Goal: Information Seeking & Learning: Compare options

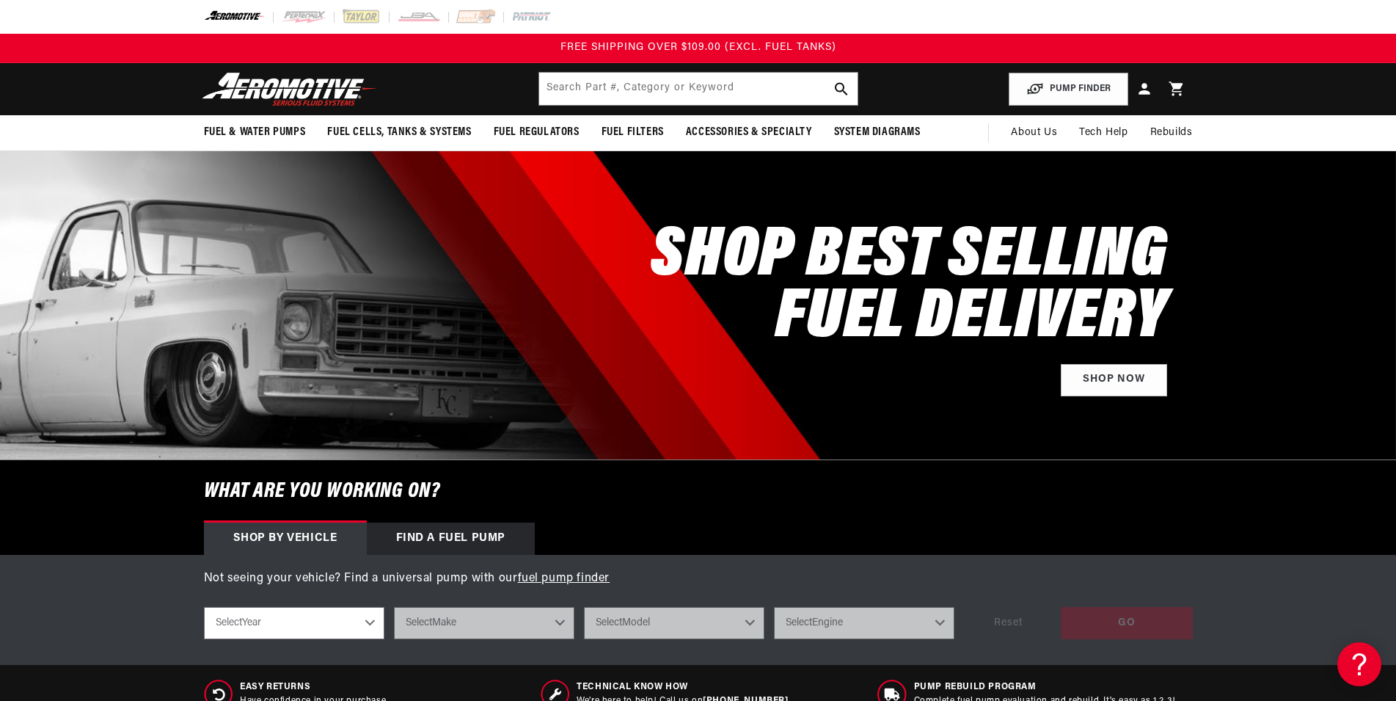
click at [450, 539] on div "Find a Fuel Pump" at bounding box center [451, 538] width 169 height 32
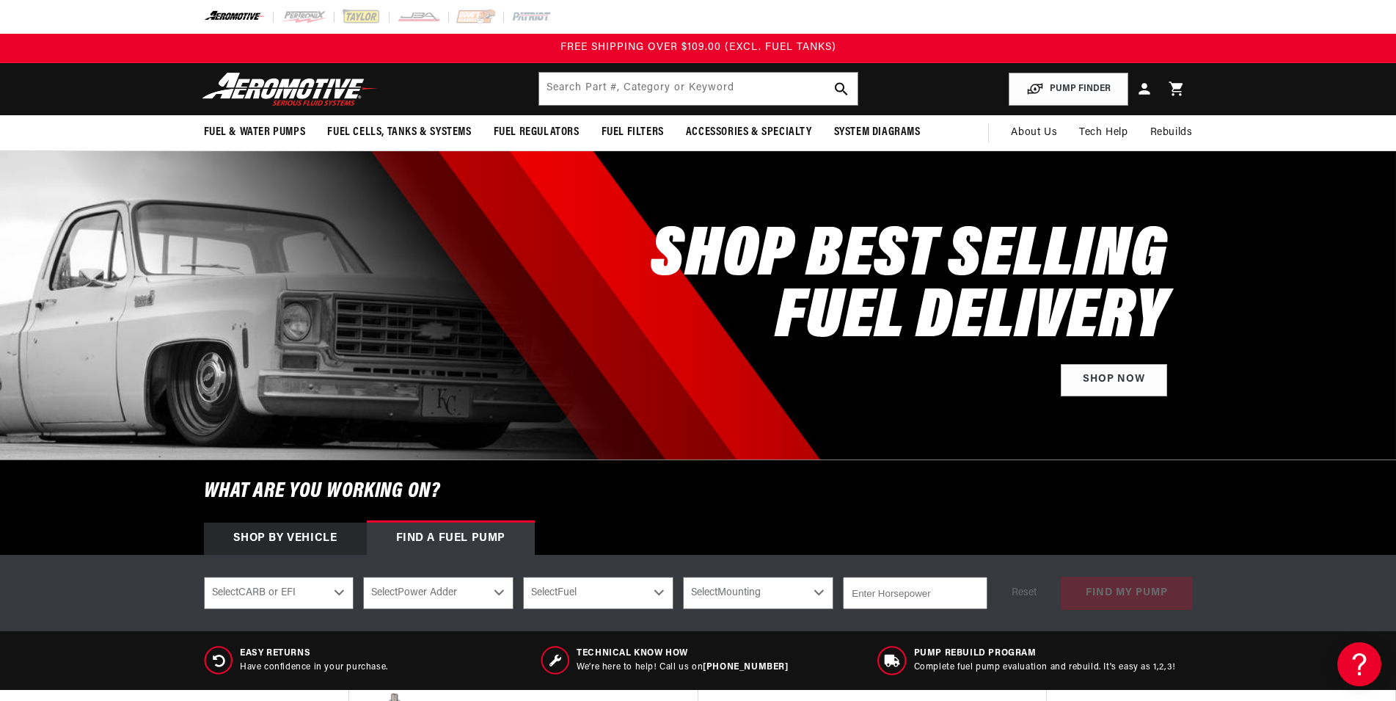
click at [204, 577] on select "Select CARB or EFI Carbureted Fuel Injected" at bounding box center [279, 593] width 150 height 32
select select "Carbureted"
click option "Carbureted" at bounding box center [0, 0] width 0 height 0
select select "Carbureted"
click at [363, 577] on select "Select Power Adder No - Naturally Aspirated Yes - Forced Induction" at bounding box center [438, 593] width 150 height 32
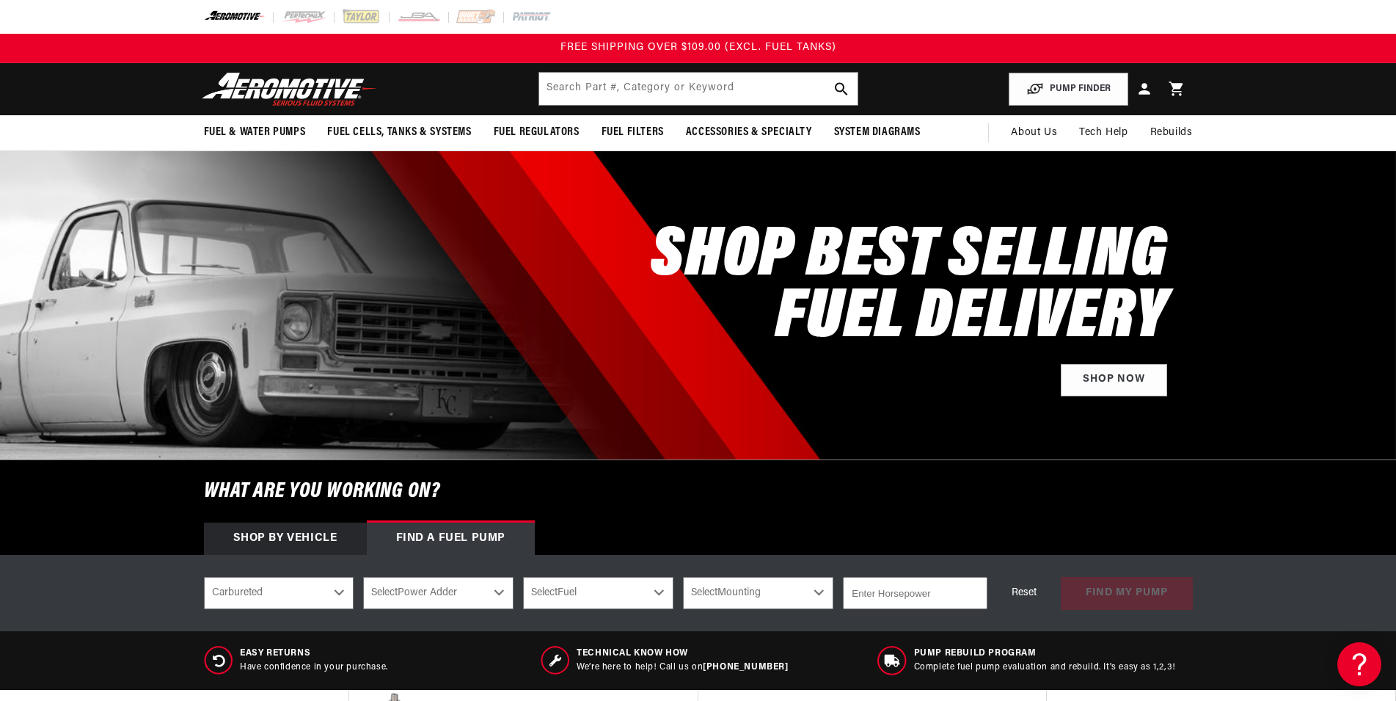
select select "No-Naturally-Aspirated"
click option "No - Naturally Aspirated" at bounding box center [0, 0] width 0 height 0
select select "No-Naturally-Aspirated"
click at [523, 577] on select "Select Fuel E85 Gas" at bounding box center [598, 593] width 150 height 32
select select "E85"
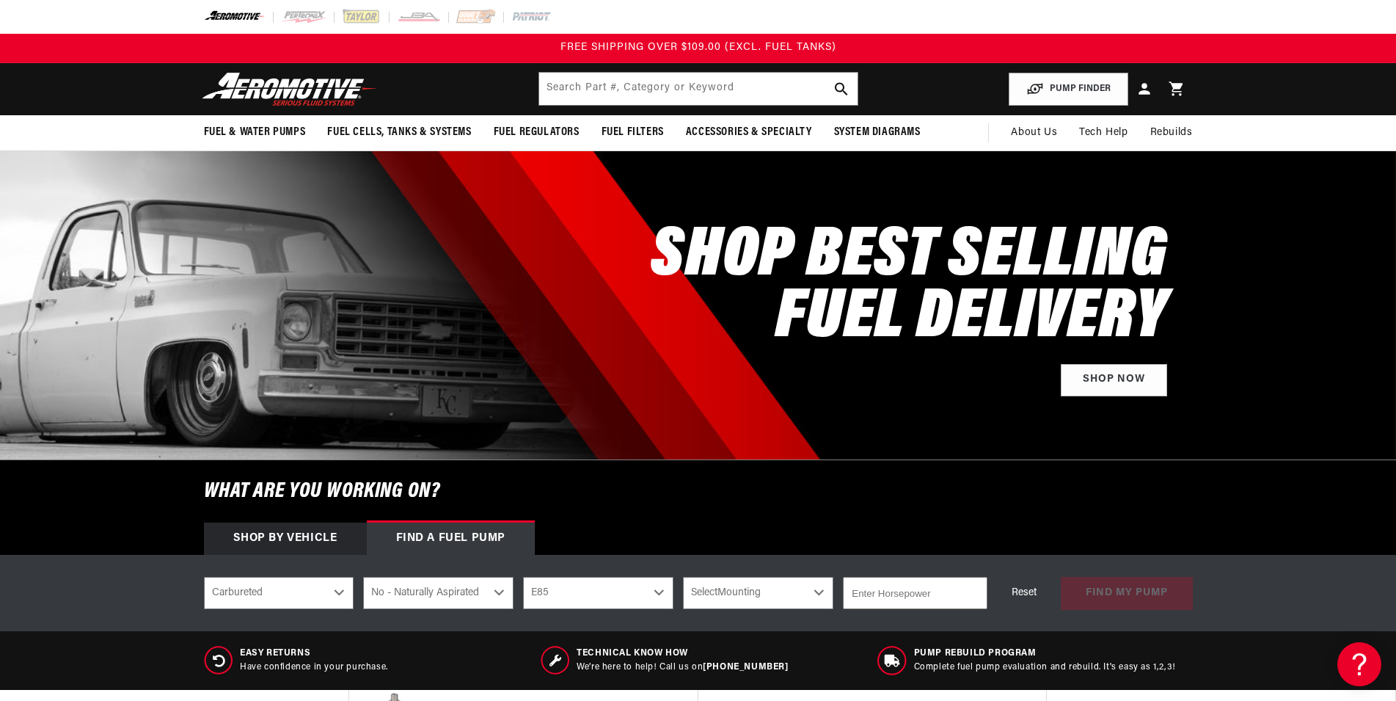
click option "E85" at bounding box center [0, 0] width 0 height 0
select select "E85"
click at [683, 577] on select "Select Mounting External In-Tank" at bounding box center [758, 593] width 150 height 32
select select "In-Tank"
click option "In-Tank" at bounding box center [0, 0] width 0 height 0
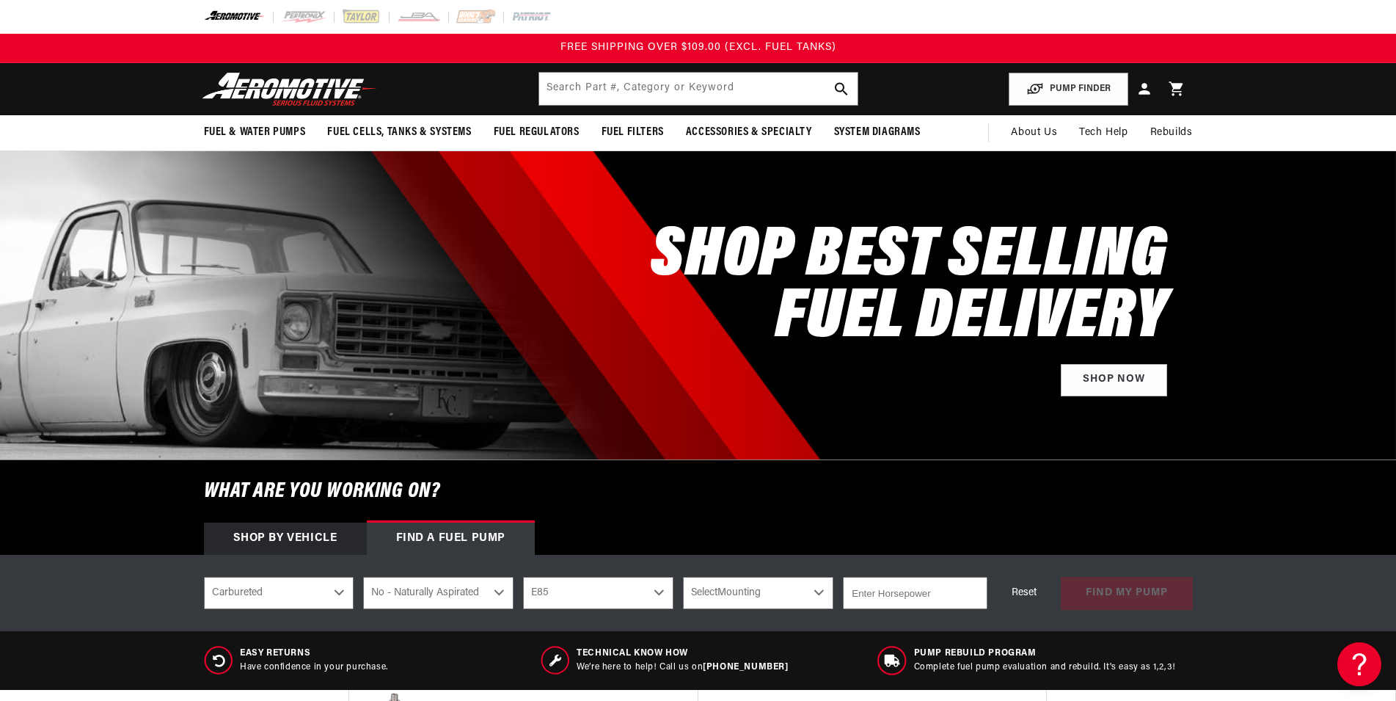
select select "In-Tank"
click at [916, 601] on input "number" at bounding box center [915, 593] width 144 height 32
type input "300"
click at [1135, 599] on button "find my pump" at bounding box center [1127, 593] width 132 height 33
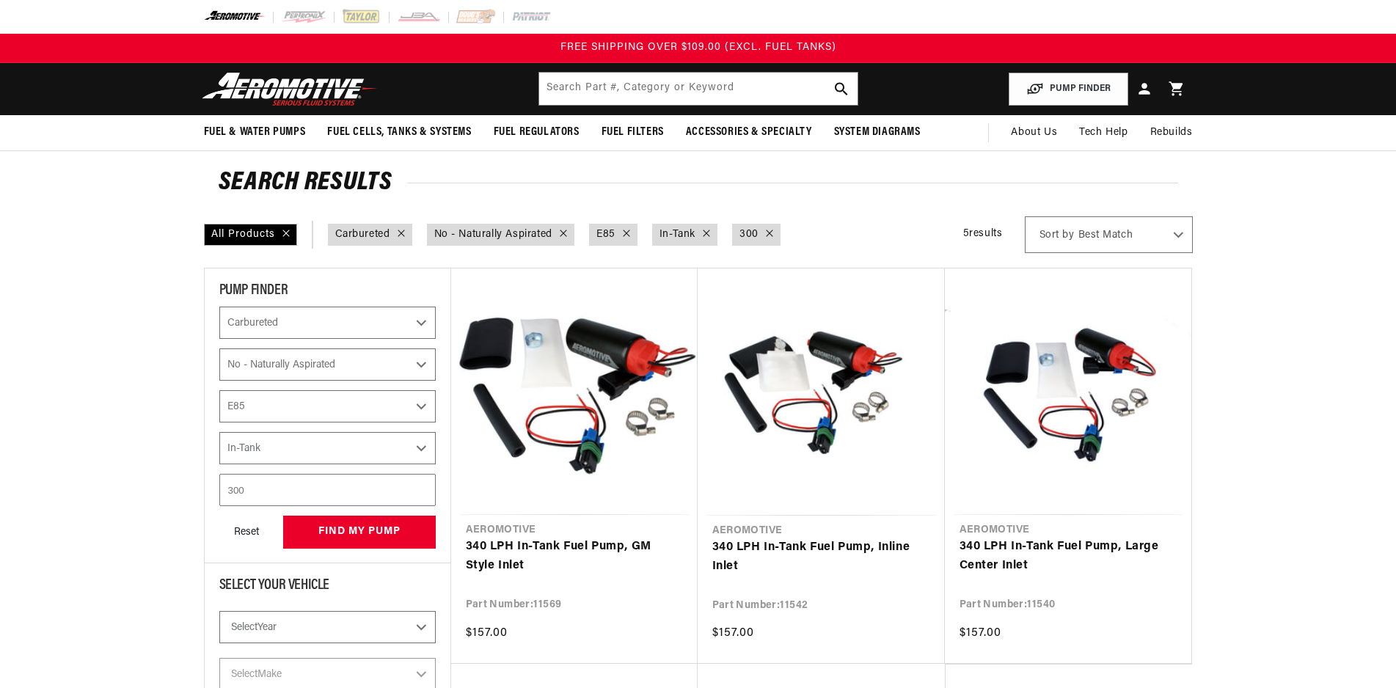
select select "Carbureted"
select select "No-Naturally-Aspirated"
select select "E85"
select select "In-Tank"
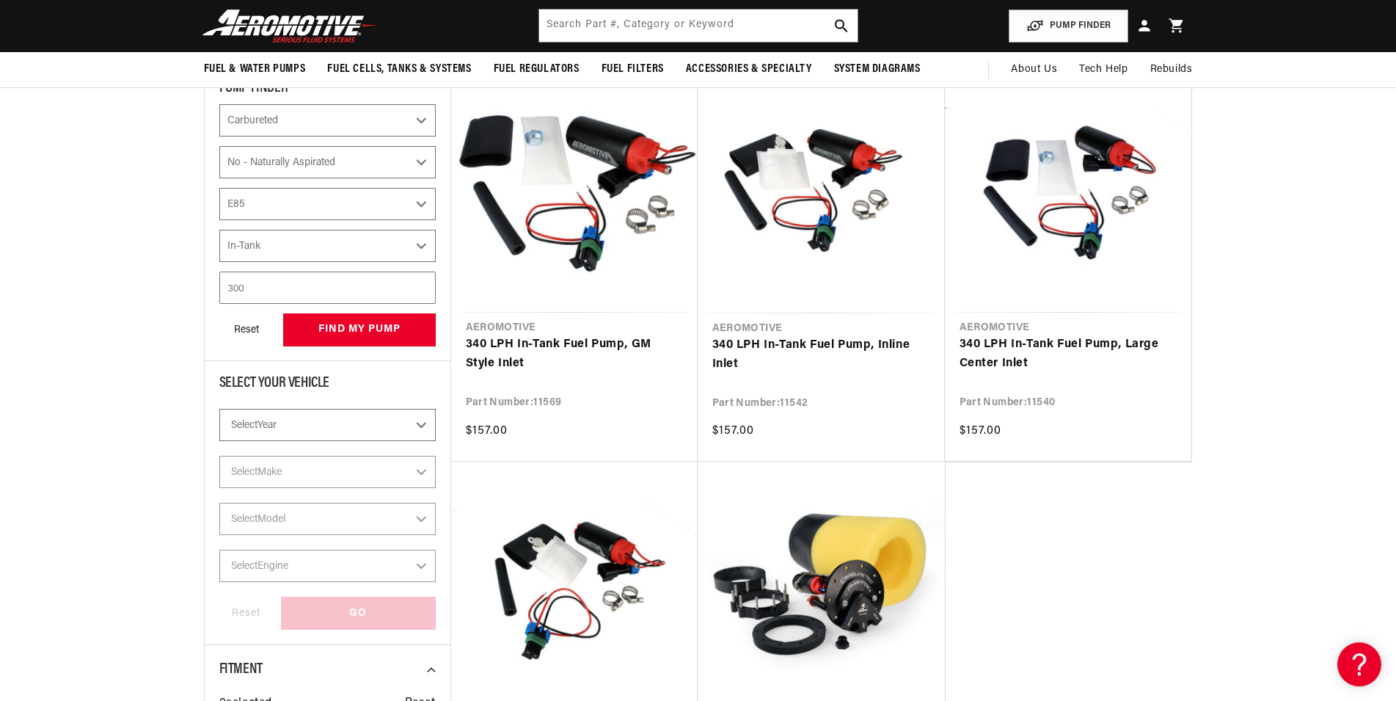
scroll to position [150, 0]
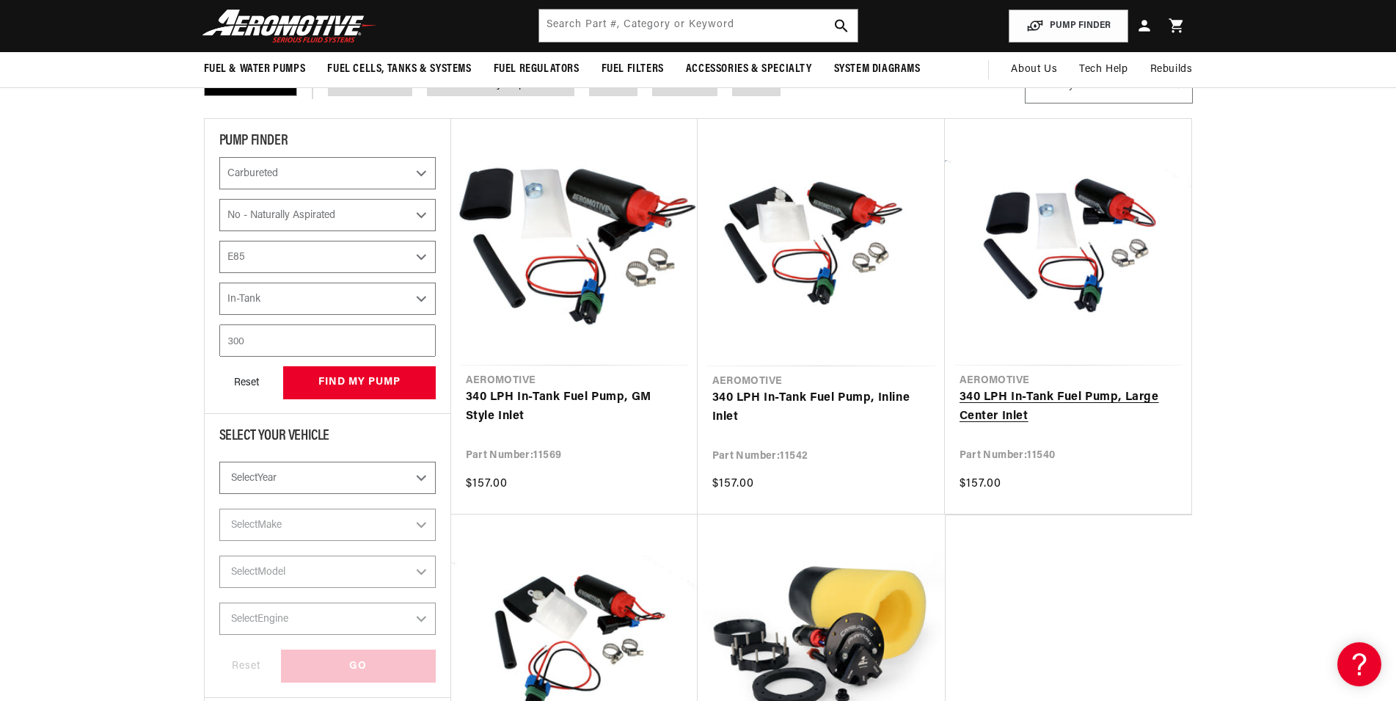
click at [1045, 406] on link "340 LPH In-Tank Fuel Pump, Large Center Inlet" at bounding box center [1068, 406] width 217 height 37
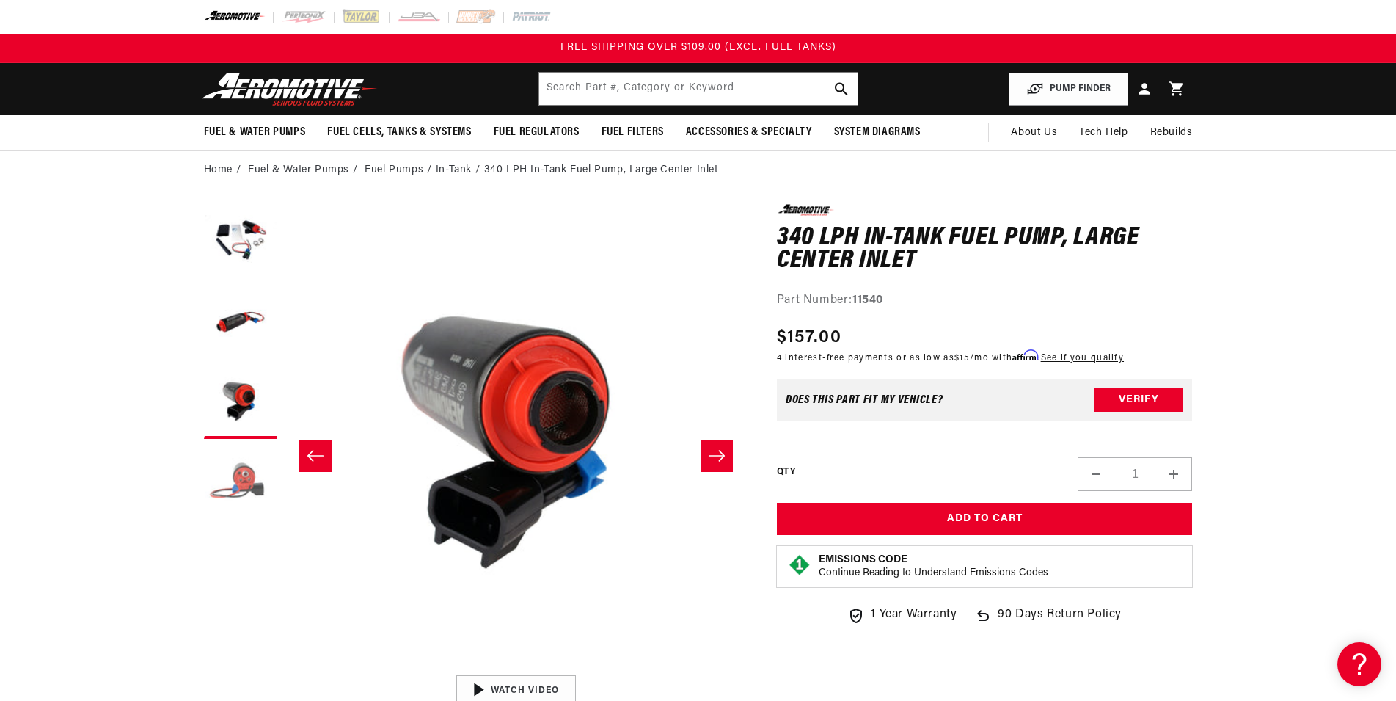
click at [248, 492] on button "Load image 4 in gallery view" at bounding box center [240, 482] width 73 height 73
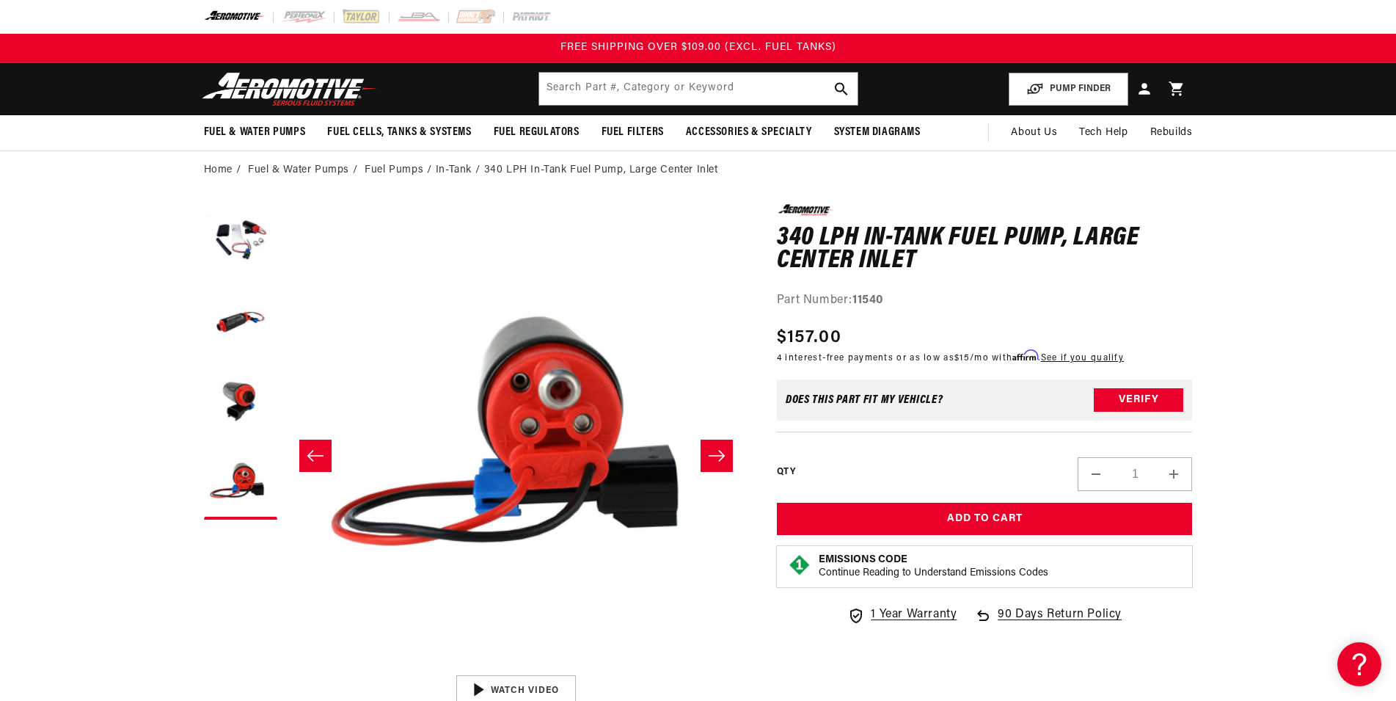
scroll to position [0, 1390]
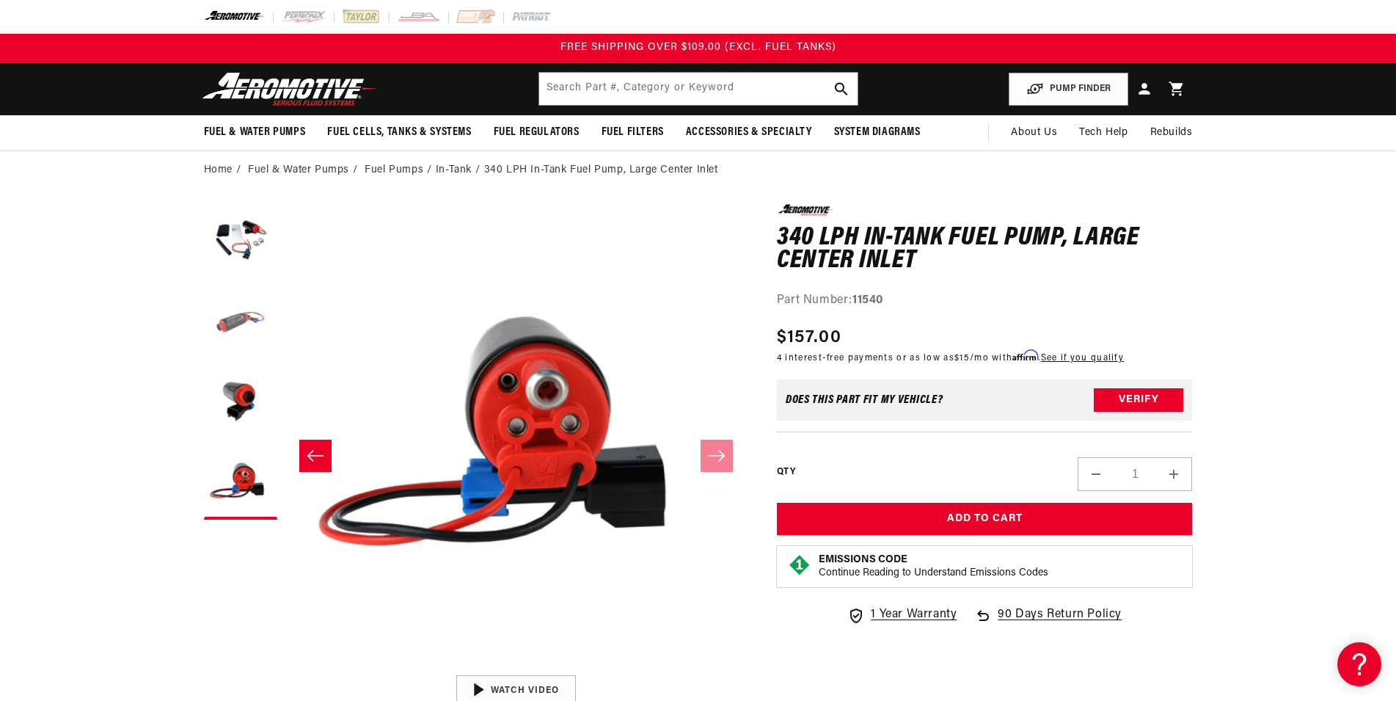
click at [230, 299] on button "Load image 2 in gallery view" at bounding box center [240, 321] width 73 height 73
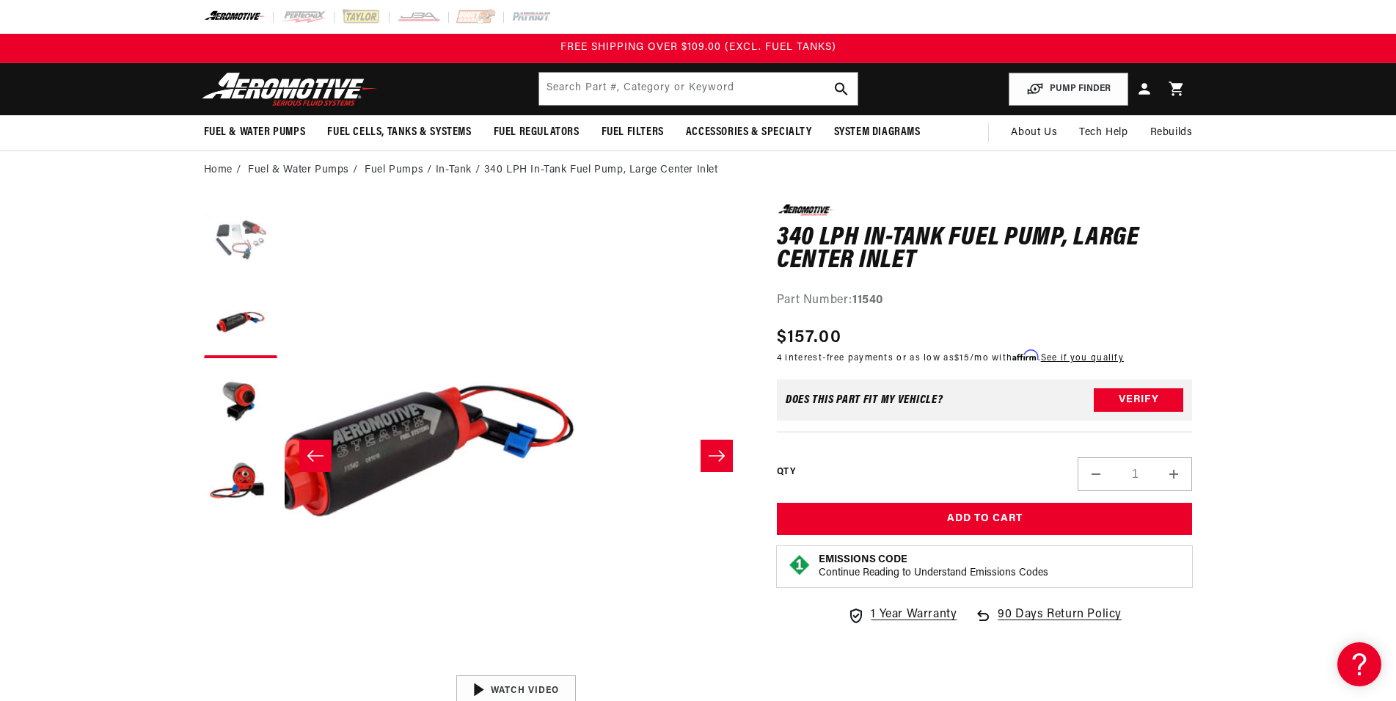
click at [226, 240] on button "Load image 1 in gallery view" at bounding box center [240, 240] width 73 height 73
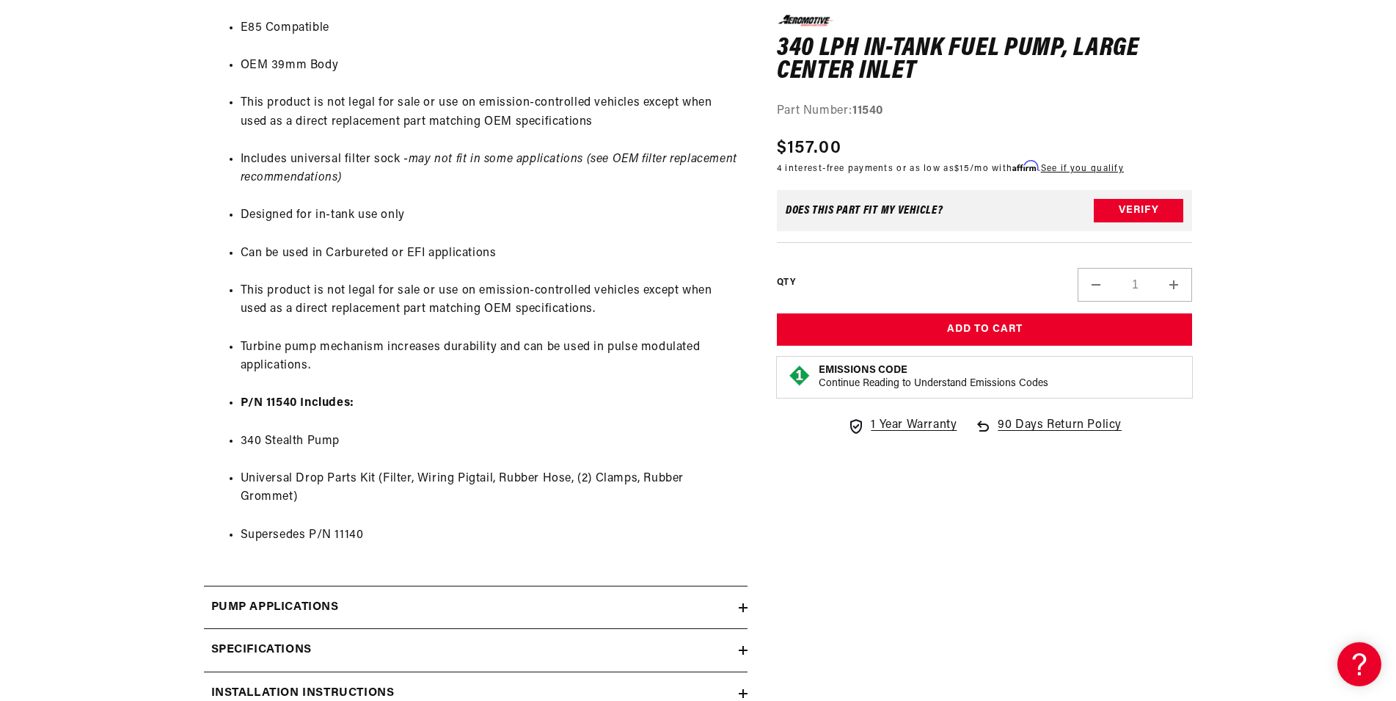
scroll to position [1272, 0]
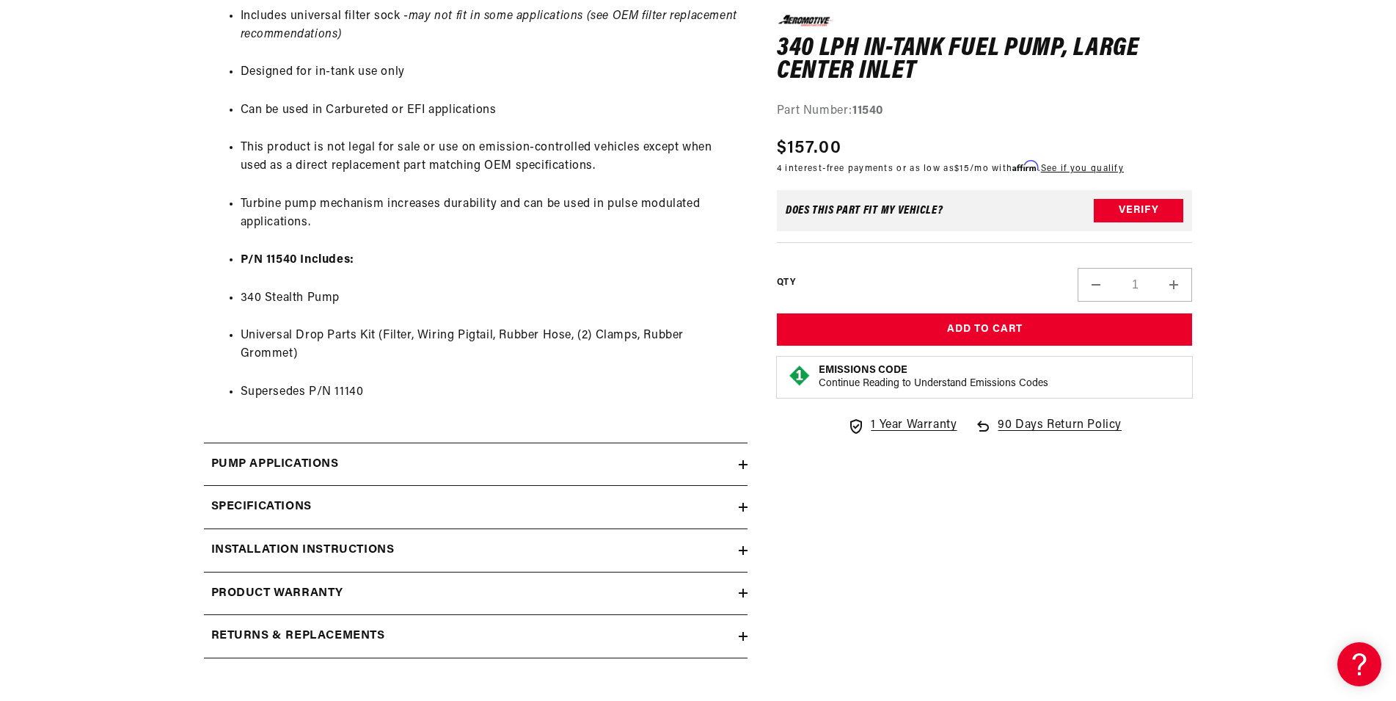
click at [327, 474] on h2 "Pump Applications" at bounding box center [275, 464] width 128 height 19
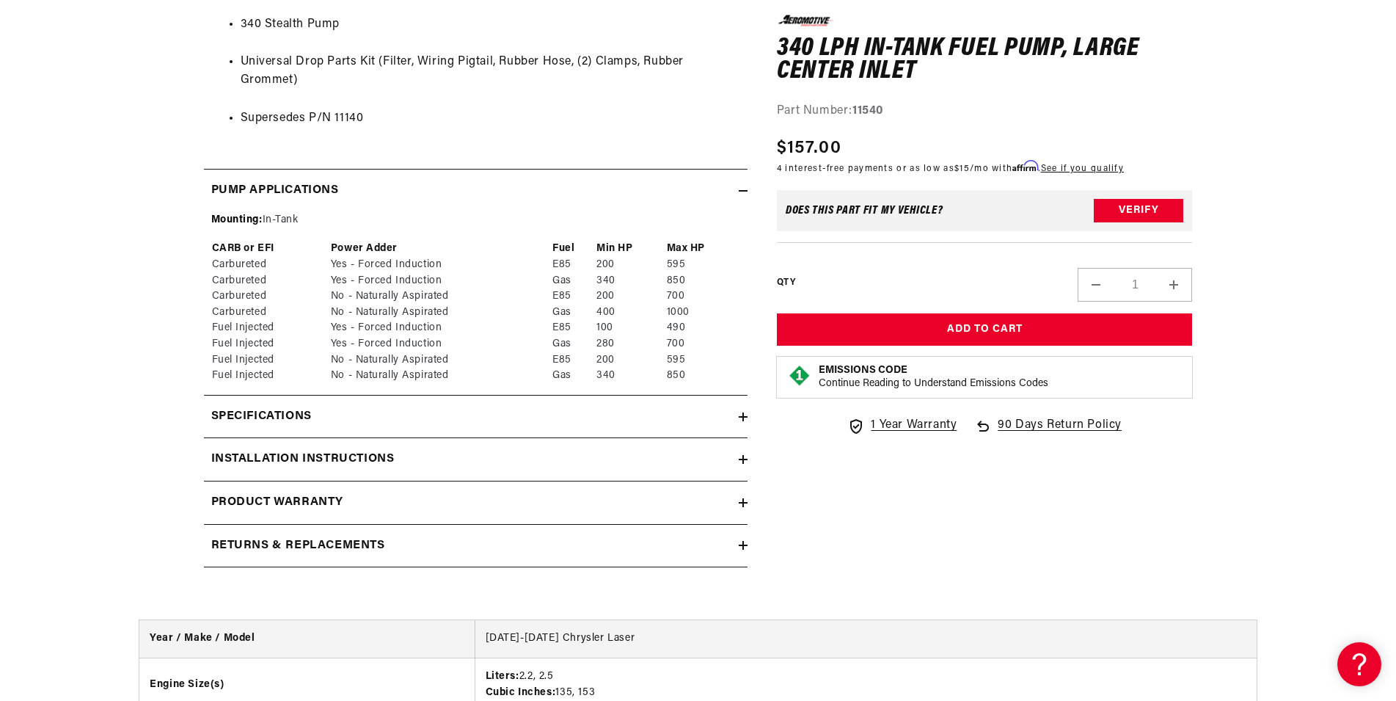
scroll to position [1572, 0]
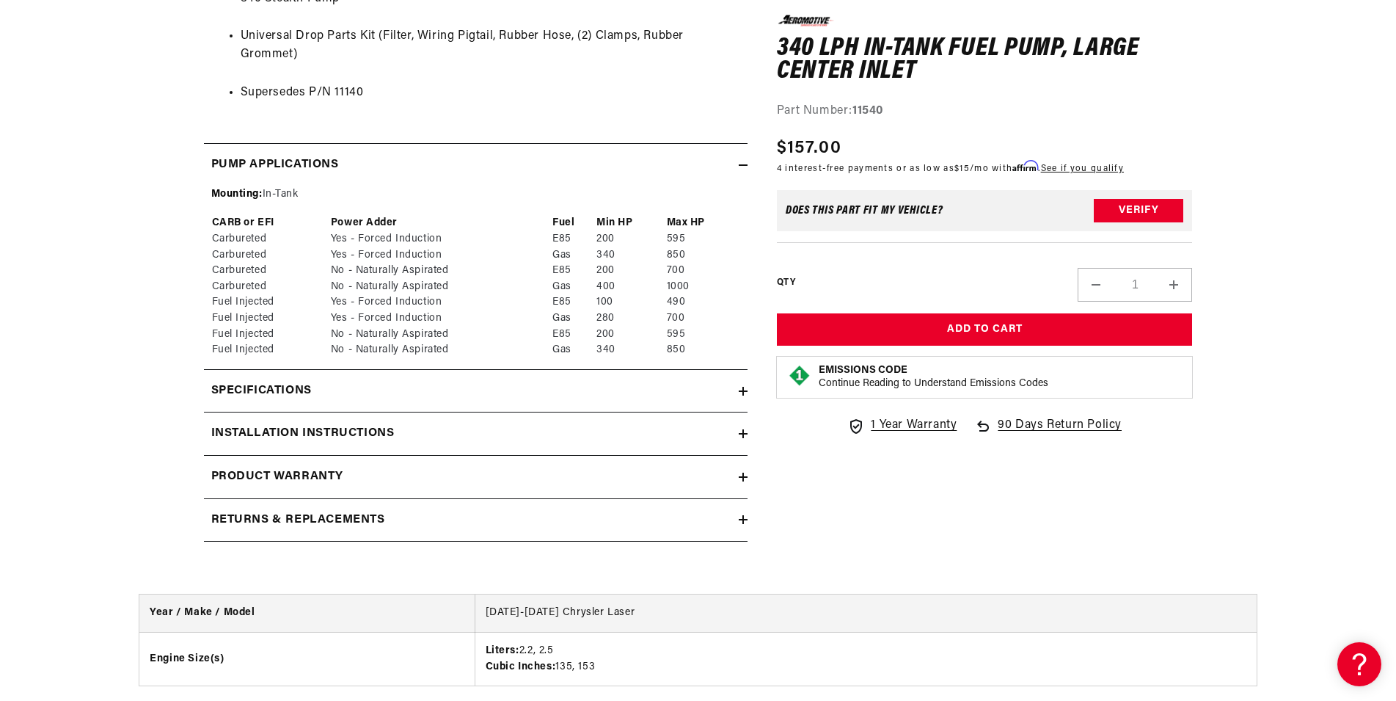
click at [316, 401] on div "Specifications" at bounding box center [471, 391] width 535 height 19
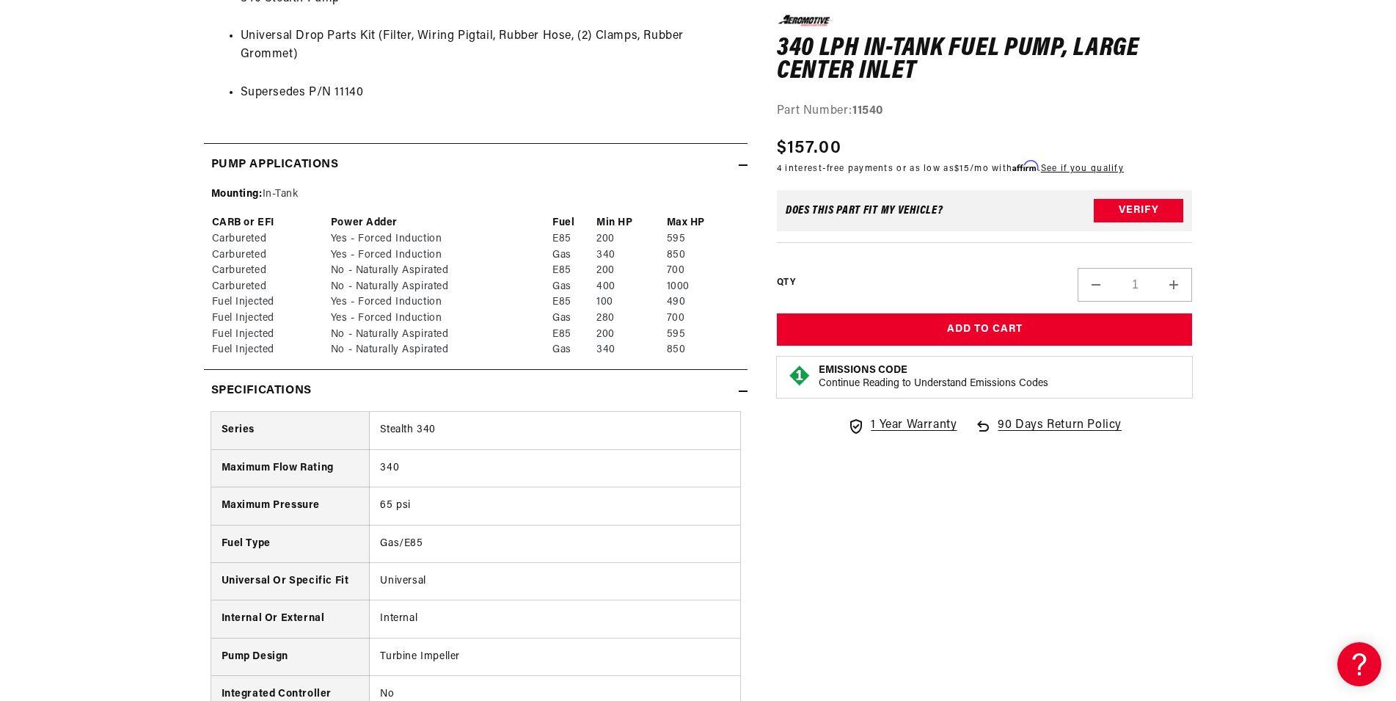
click at [335, 175] on h2 "Pump Applications" at bounding box center [275, 165] width 128 height 19
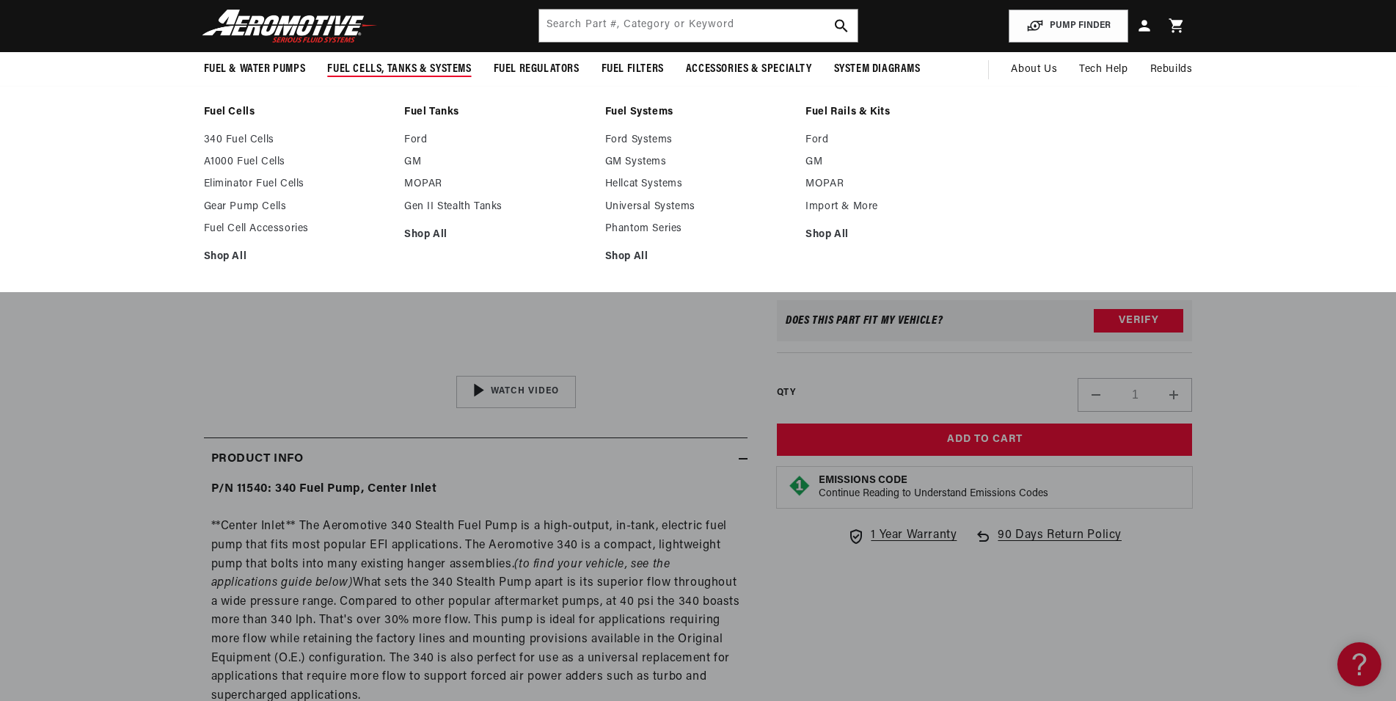
scroll to position [0, 0]
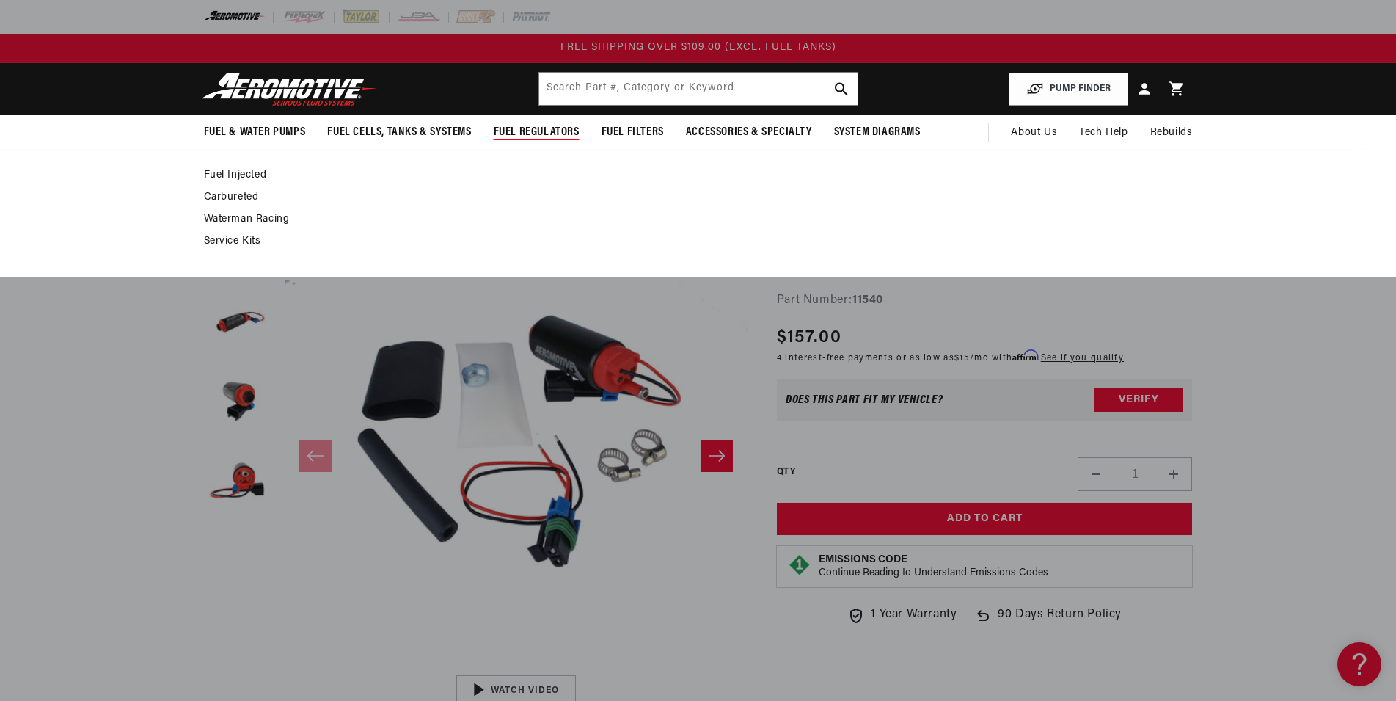
click at [255, 175] on link "Fuel Injected" at bounding box center [691, 175] width 974 height 13
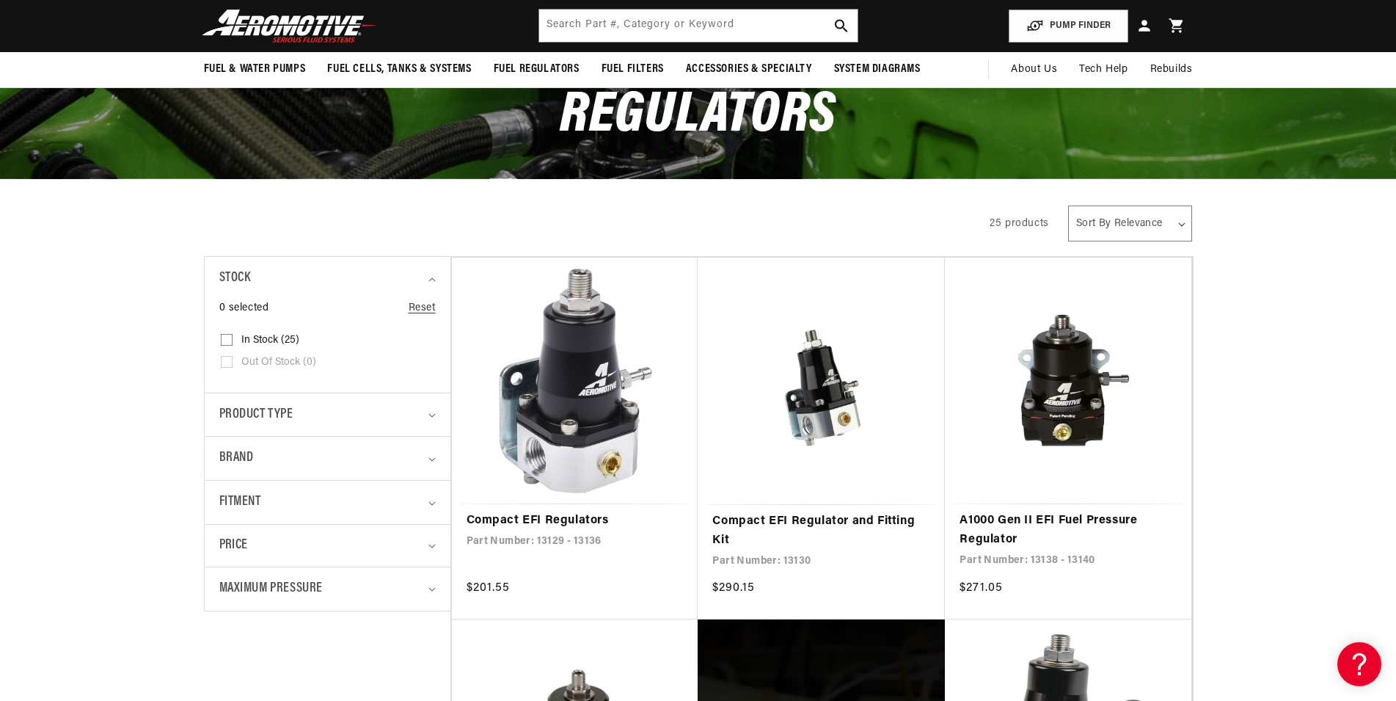
scroll to position [75, 0]
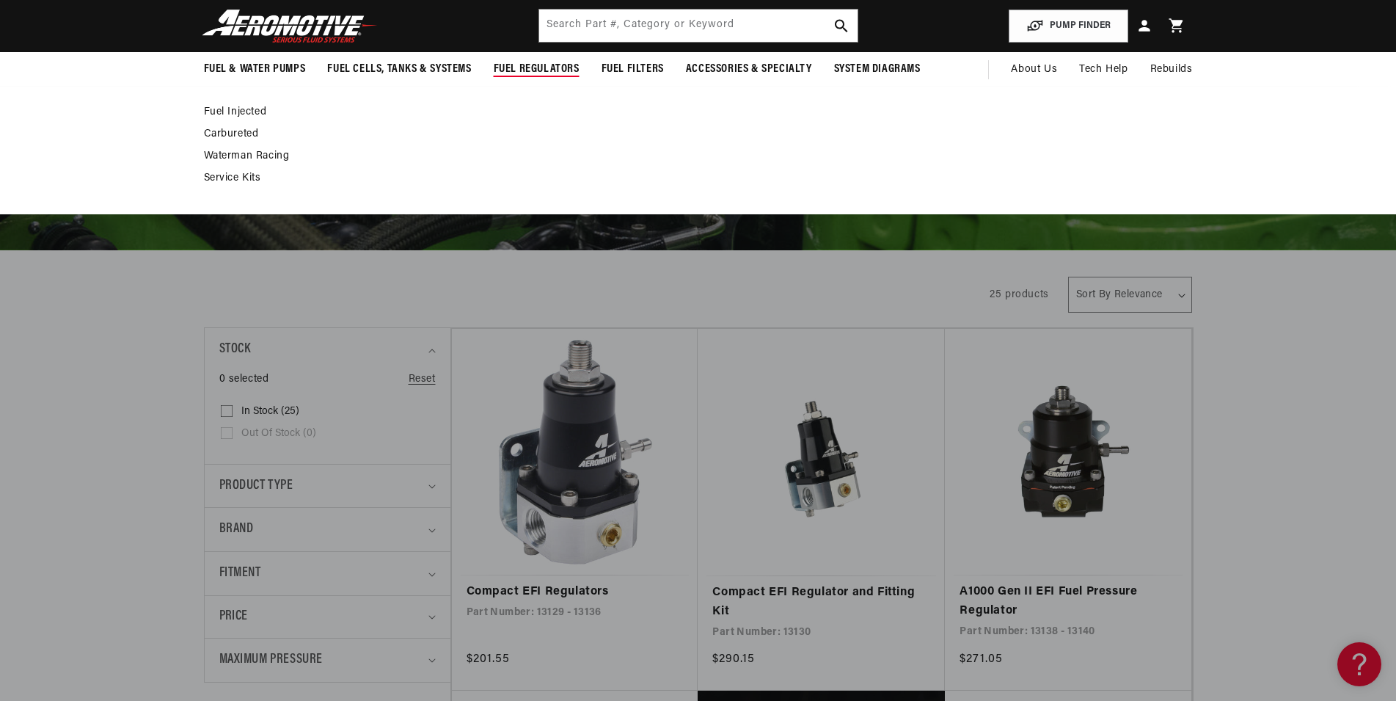
click at [237, 135] on link "Carbureted" at bounding box center [691, 134] width 974 height 13
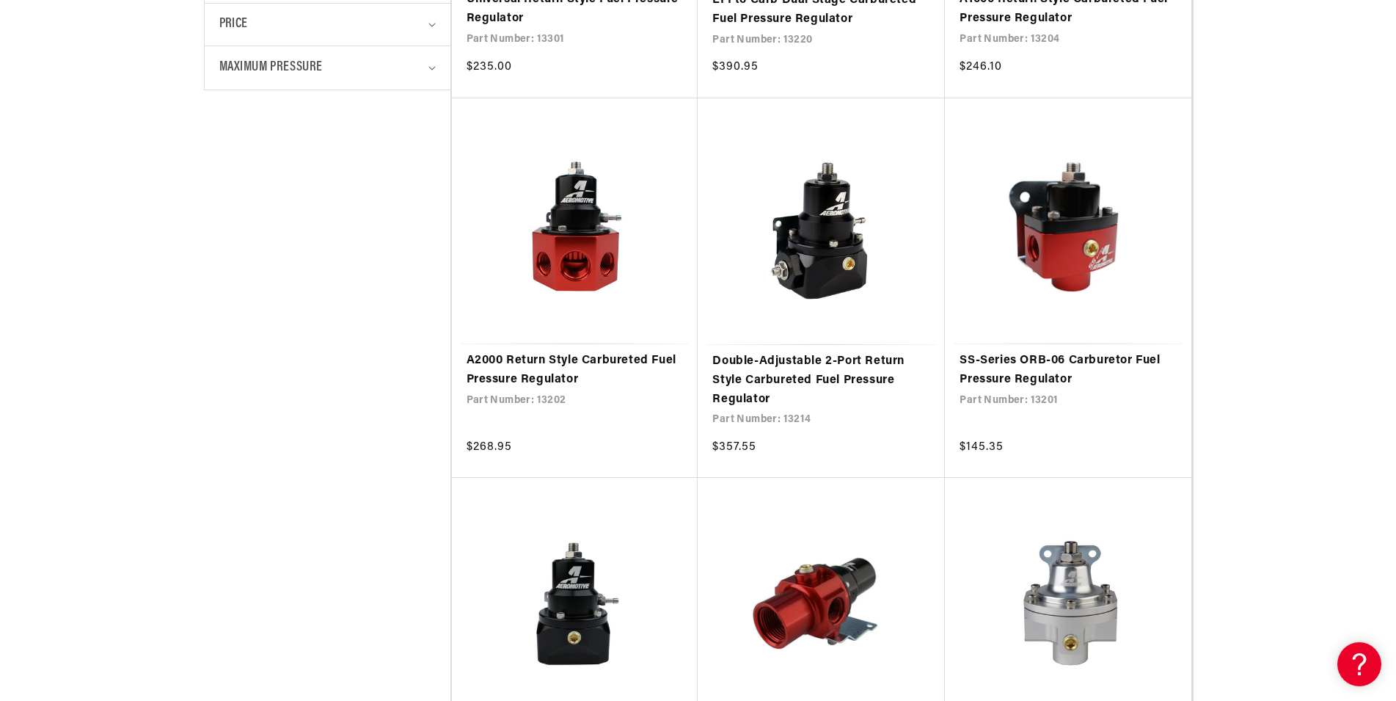
scroll to position [823, 0]
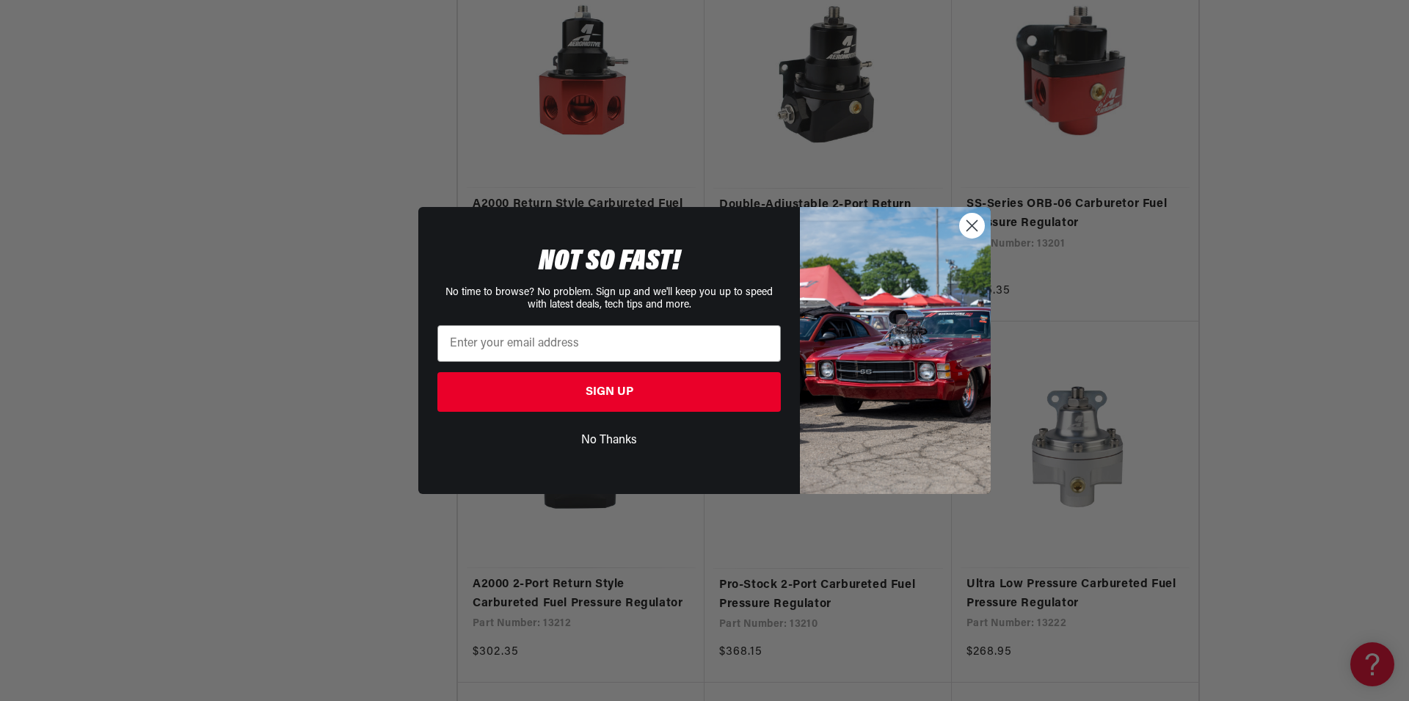
click at [970, 251] on img "POPUP Form" at bounding box center [895, 350] width 191 height 286
click at [971, 230] on circle "Close dialog" at bounding box center [972, 226] width 24 height 24
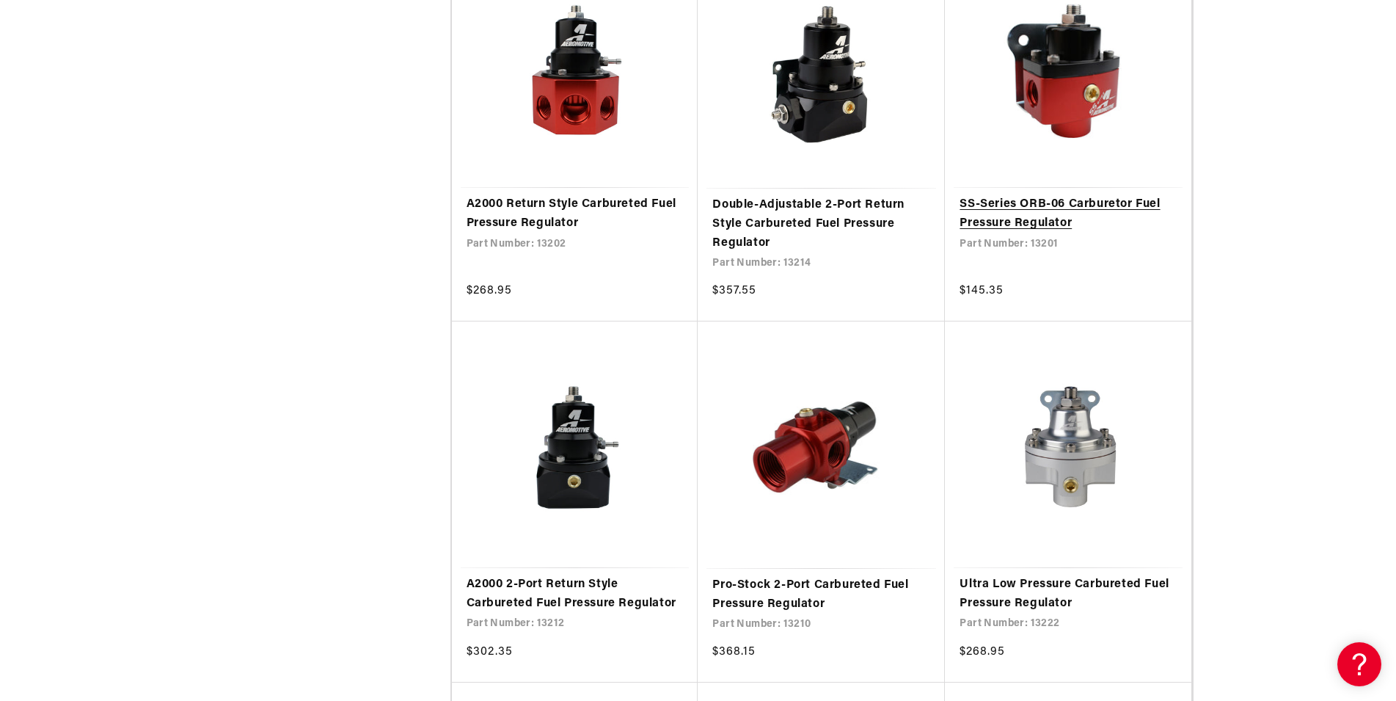
click at [1025, 202] on link "SS-Series ORB-06 Carburetor Fuel Pressure Regulator" at bounding box center [1068, 213] width 217 height 37
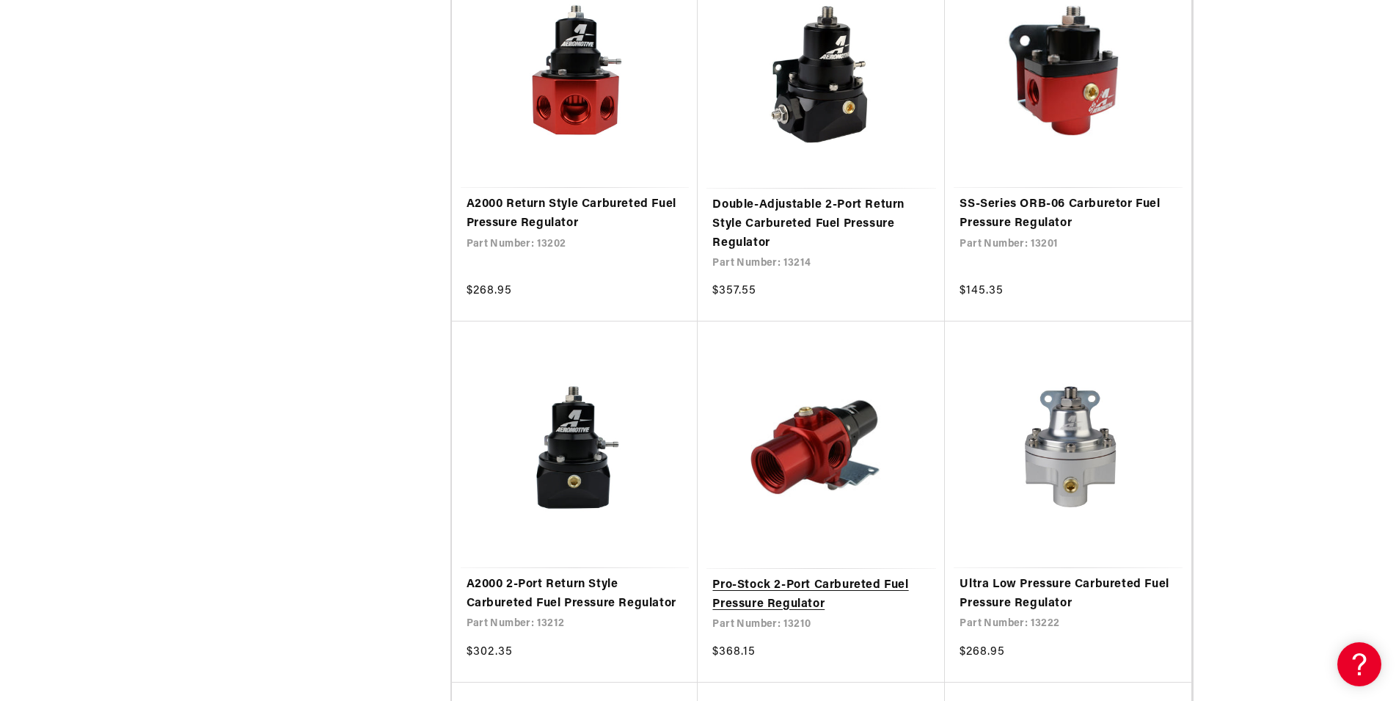
click at [871, 576] on link "Pro-Stock 2-Port Carbureted Fuel Pressure Regulator" at bounding box center [821, 594] width 218 height 37
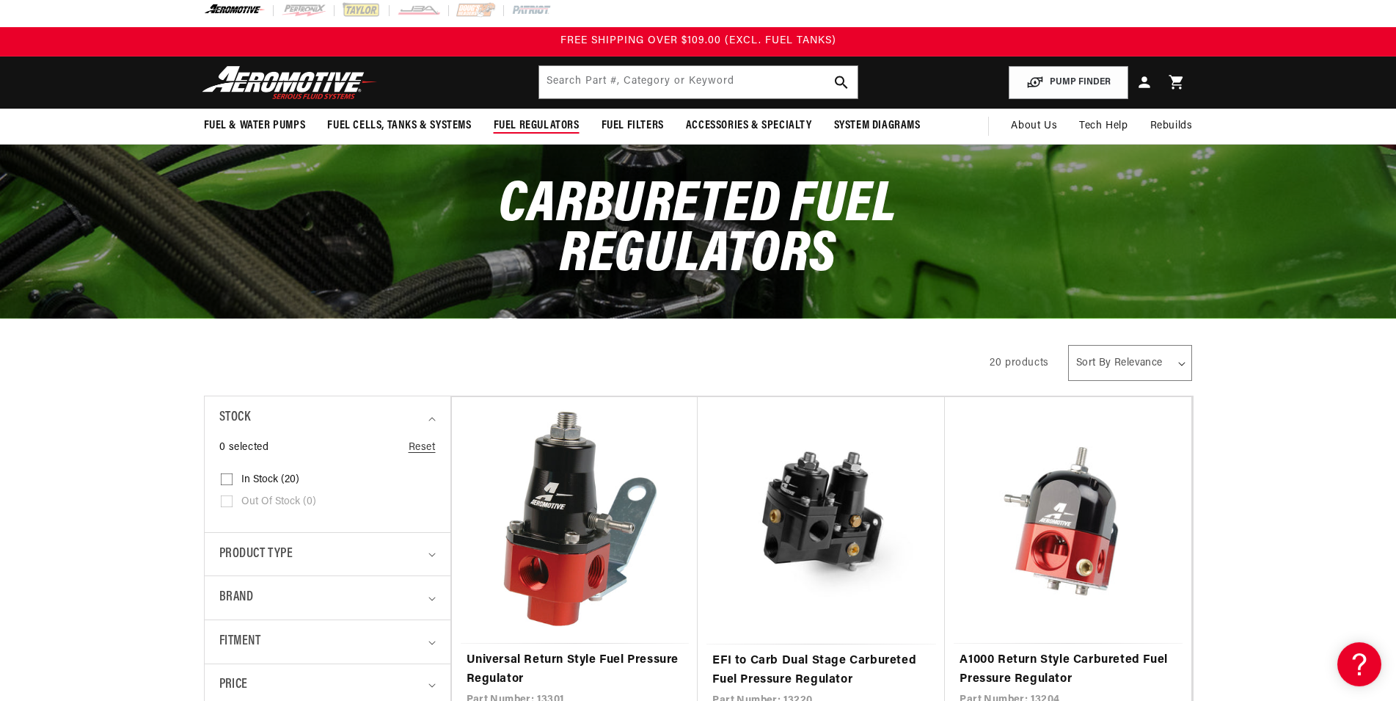
scroll to position [0, 0]
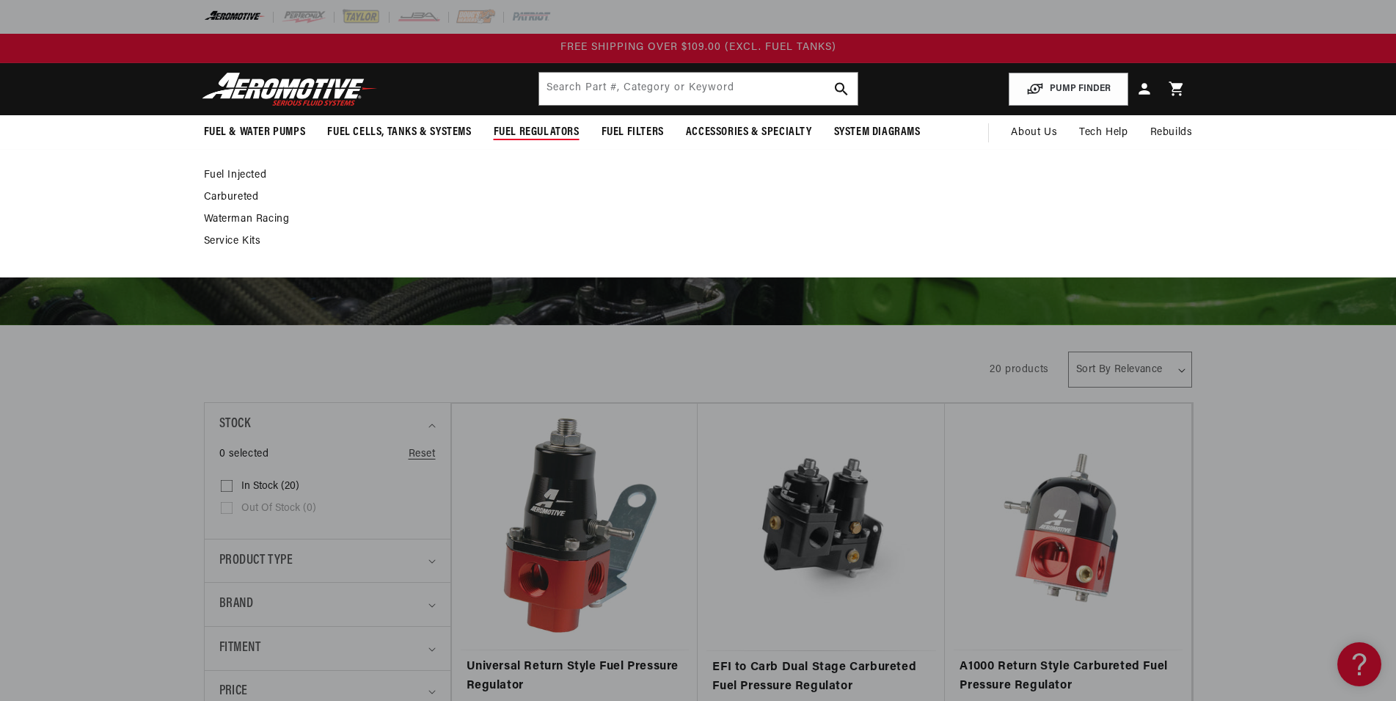
click at [255, 179] on link "Fuel Injected" at bounding box center [691, 175] width 974 height 13
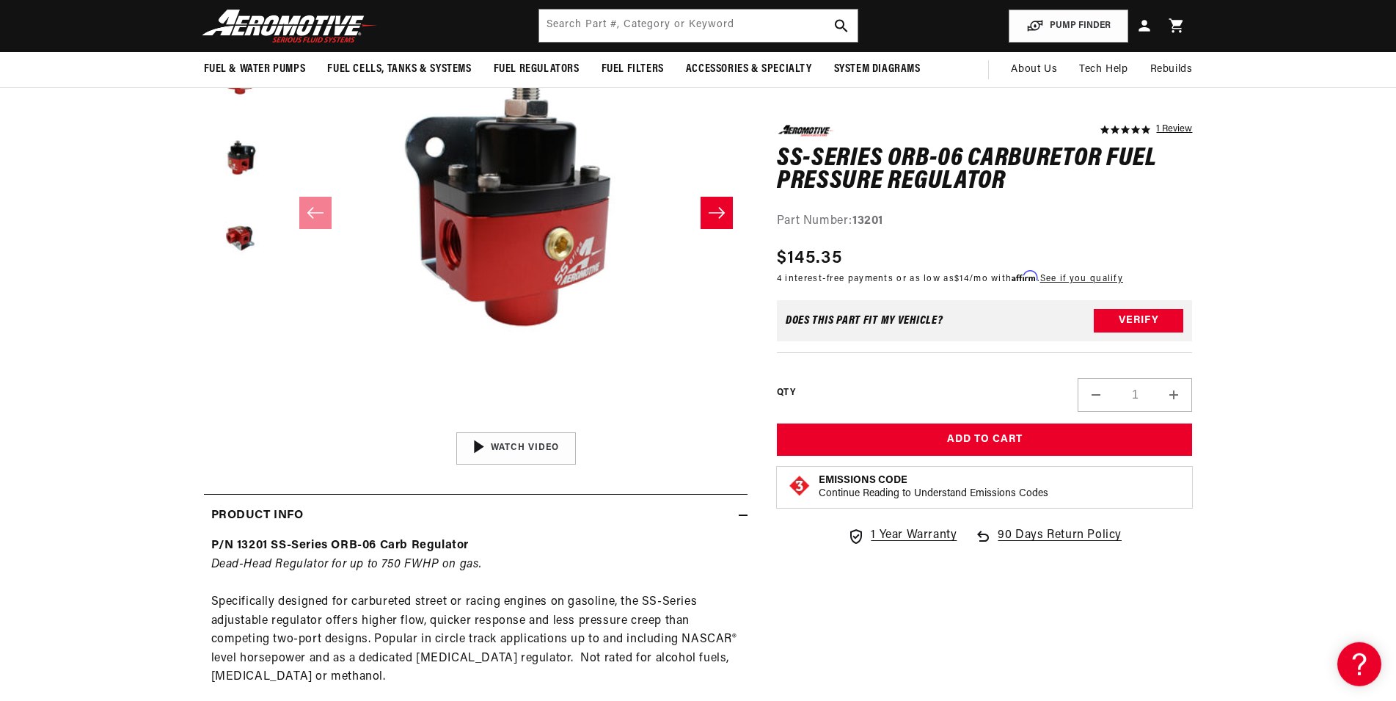
scroll to position [225, 0]
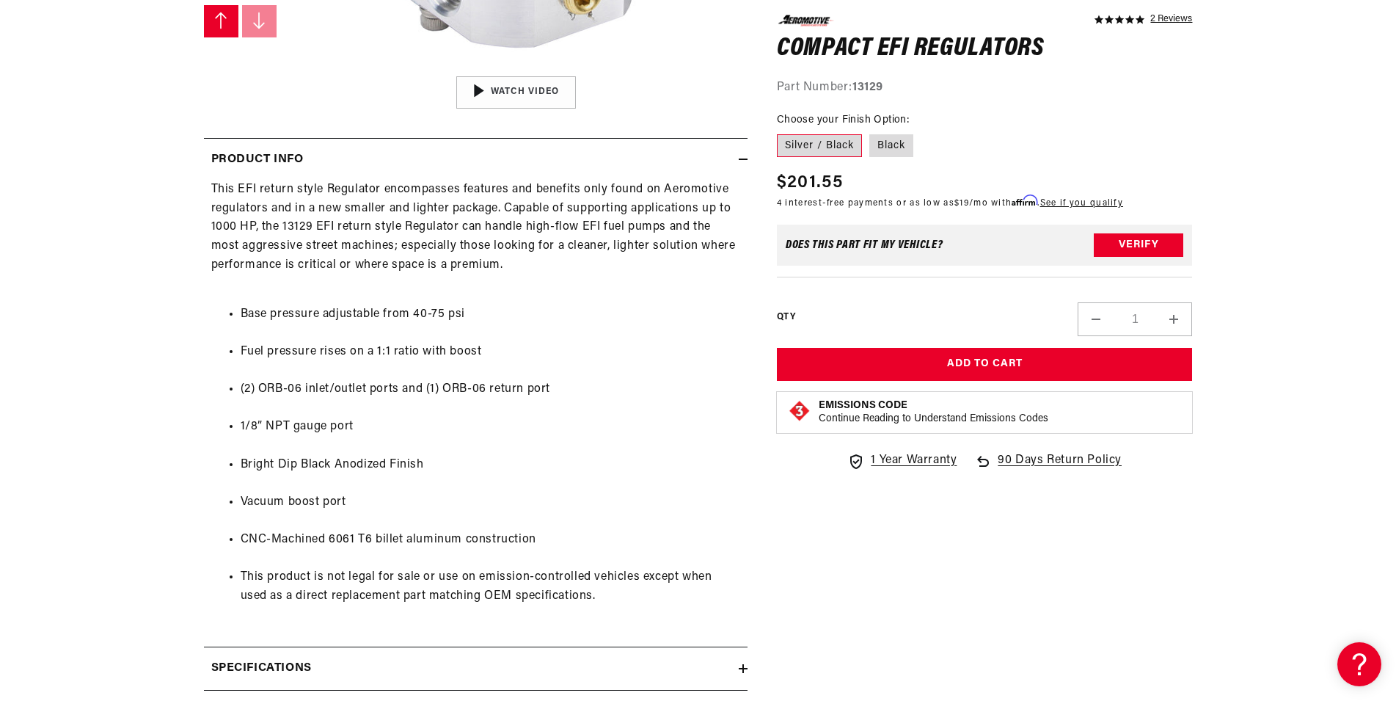
scroll to position [242, 0]
